Goal: Task Accomplishment & Management: Use online tool/utility

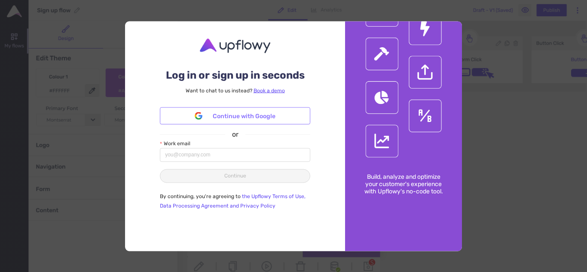
click at [244, 116] on span "Continue with Google" at bounding box center [244, 115] width 63 height 9
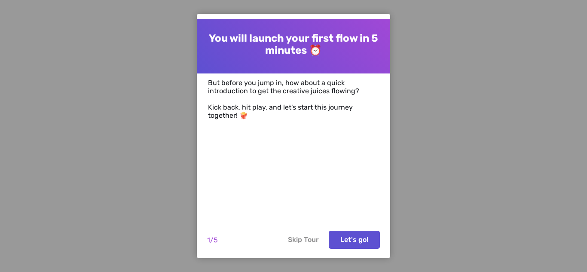
drag, startPoint x: 304, startPoint y: 236, endPoint x: 253, endPoint y: 211, distance: 56.3
click at [305, 237] on button "Skip Tour" at bounding box center [303, 240] width 41 height 18
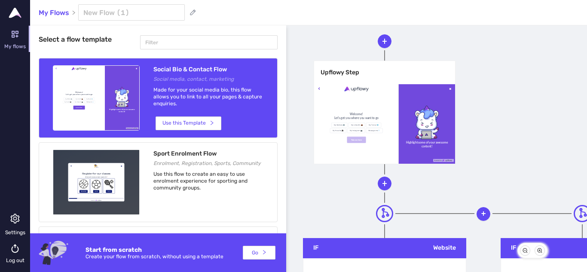
click at [12, 30] on icon at bounding box center [15, 39] width 30 height 31
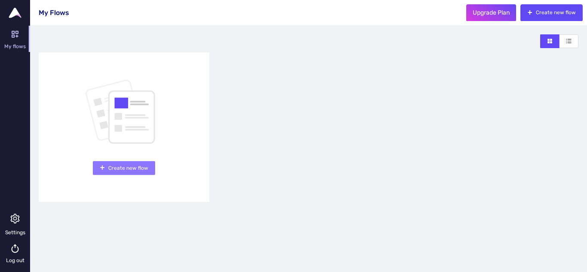
click at [138, 168] on span "Create new flow" at bounding box center [128, 168] width 40 height 8
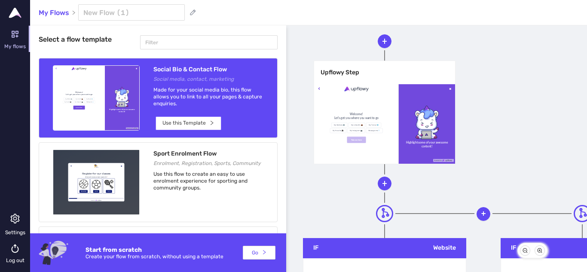
click at [210, 122] on icon "right" at bounding box center [211, 122] width 5 height 5
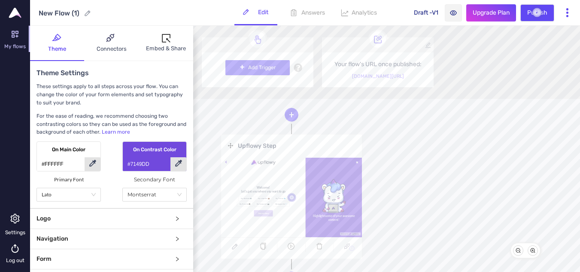
click at [384, 76] on link "[DOMAIN_NAME][URL]" at bounding box center [378, 76] width 52 height 6
click at [166, 45] on div "Embed & Share" at bounding box center [166, 48] width 40 height 9
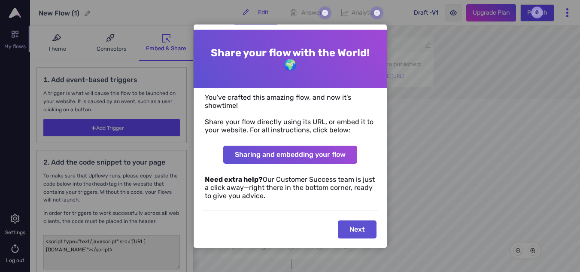
click at [357, 228] on button "Next" at bounding box center [357, 229] width 39 height 18
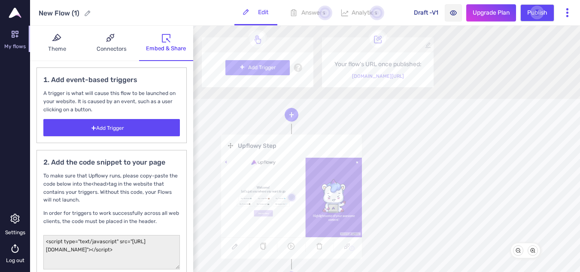
click at [128, 47] on div "Connectors" at bounding box center [112, 43] width 54 height 21
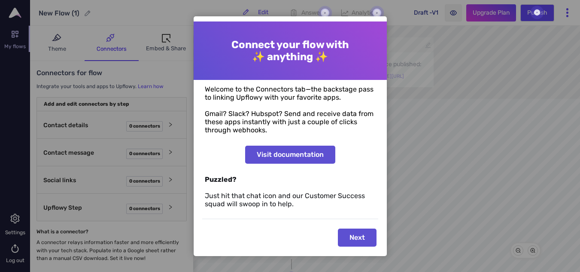
click at [362, 237] on button "Next" at bounding box center [357, 238] width 39 height 18
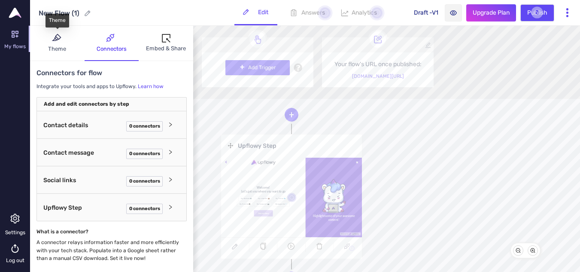
click at [61, 40] on icon at bounding box center [57, 39] width 11 height 10
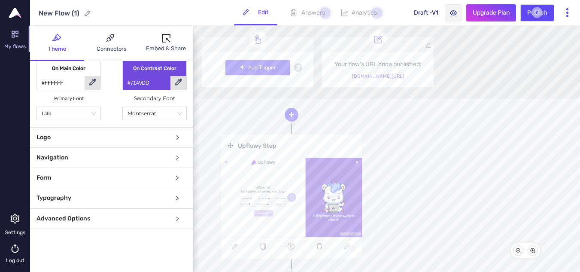
scroll to position [88, 0]
click at [292, 115] on icon "plus" at bounding box center [291, 114] width 0 height 5
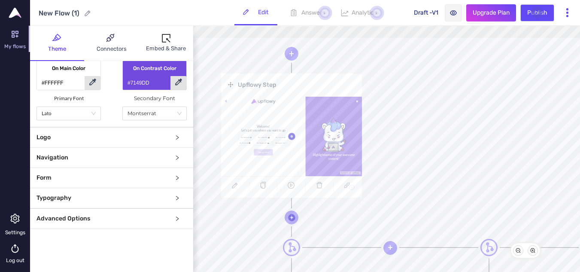
scroll to position [0, 0]
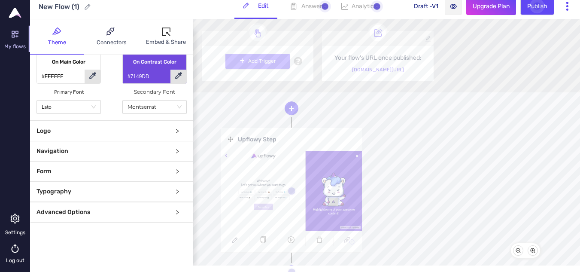
click at [272, 61] on span "Add Trigger" at bounding box center [262, 61] width 28 height 8
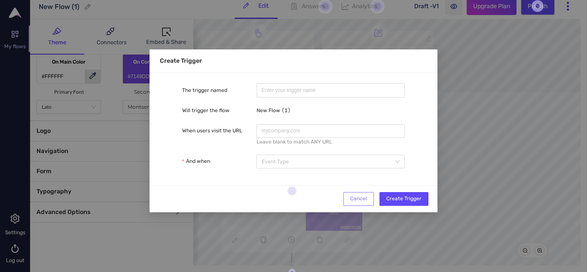
click at [365, 198] on span "Cancel" at bounding box center [358, 199] width 17 height 8
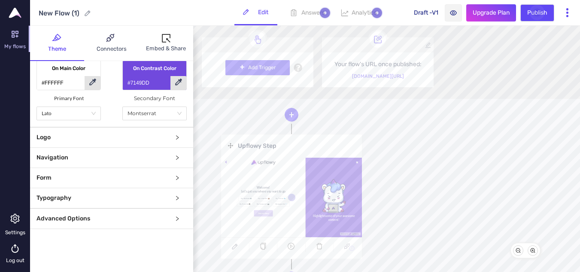
click at [289, 194] on icon at bounding box center [291, 197] width 15 height 15
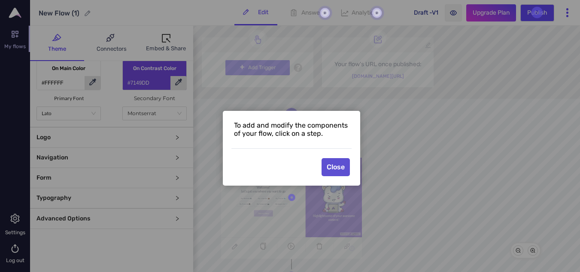
click at [344, 173] on button "Close" at bounding box center [336, 167] width 28 height 18
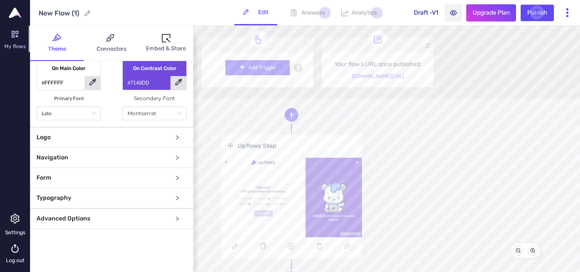
click at [326, 193] on link at bounding box center [291, 197] width 141 height 79
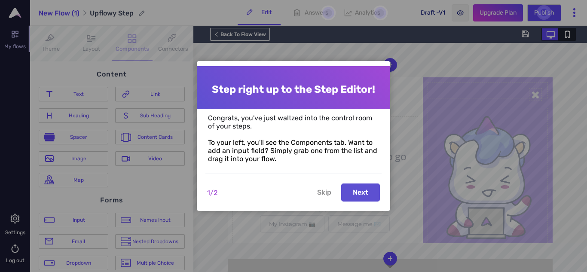
click at [356, 192] on button "Next" at bounding box center [360, 192] width 39 height 18
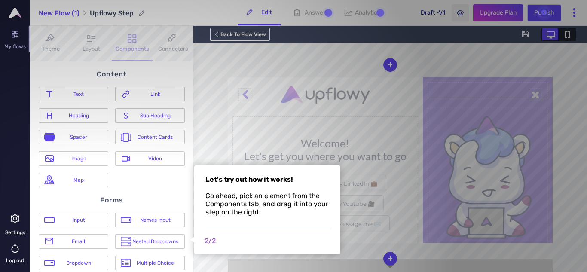
scroll to position [64, 0]
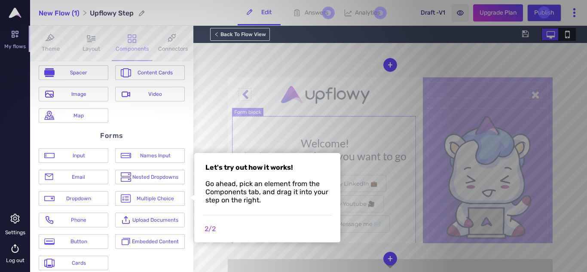
click at [253, 133] on form "Welcome! Let's get you where you want to go My Website 💻 My LinkedIn 💼 My Twitt…" at bounding box center [325, 200] width 186 height 168
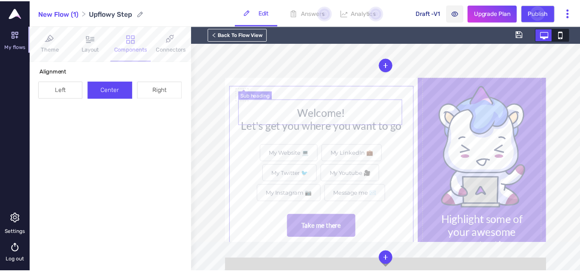
scroll to position [58, 0]
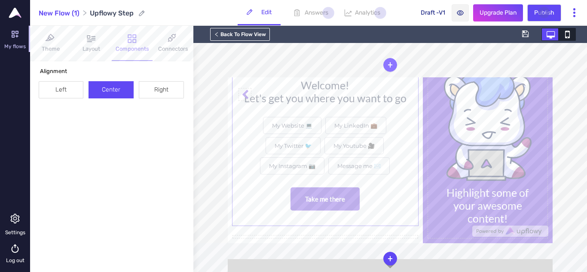
drag, startPoint x: 388, startPoint y: 67, endPoint x: 157, endPoint y: 4, distance: 239.9
click at [388, 67] on icon "plus" at bounding box center [390, 65] width 6 height 6
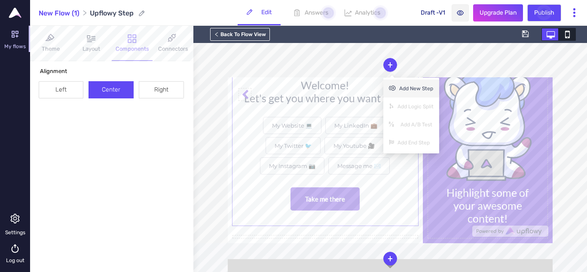
click at [409, 85] on span "Add New Step" at bounding box center [416, 89] width 34 height 8
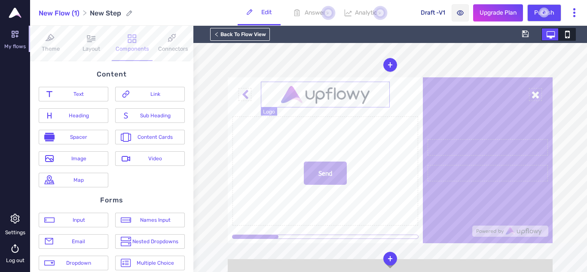
click at [330, 93] on div at bounding box center [325, 95] width 129 height 26
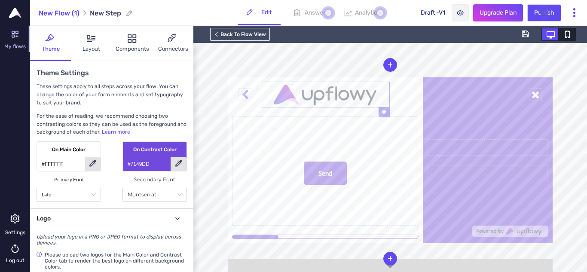
click at [261, 13] on p "Edit" at bounding box center [266, 12] width 10 height 7
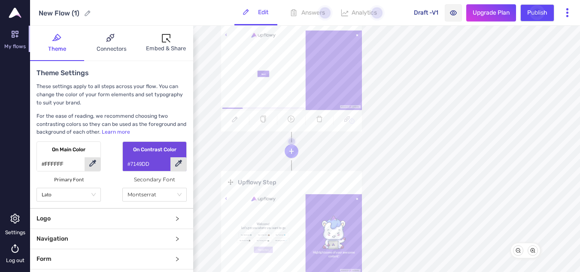
scroll to position [172, 0]
